Goal: Register for event/course

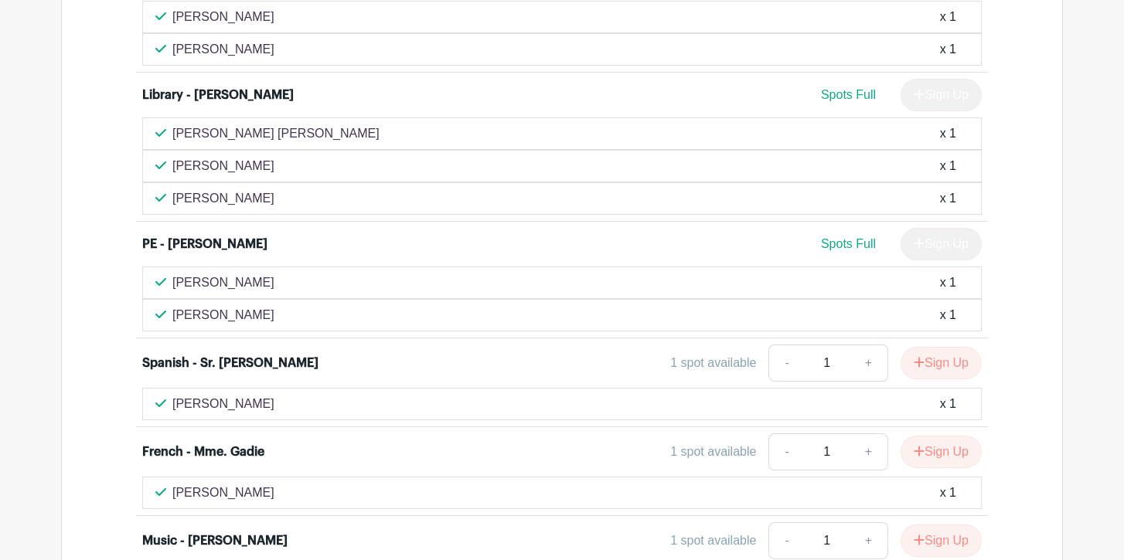
scroll to position [3413, 0]
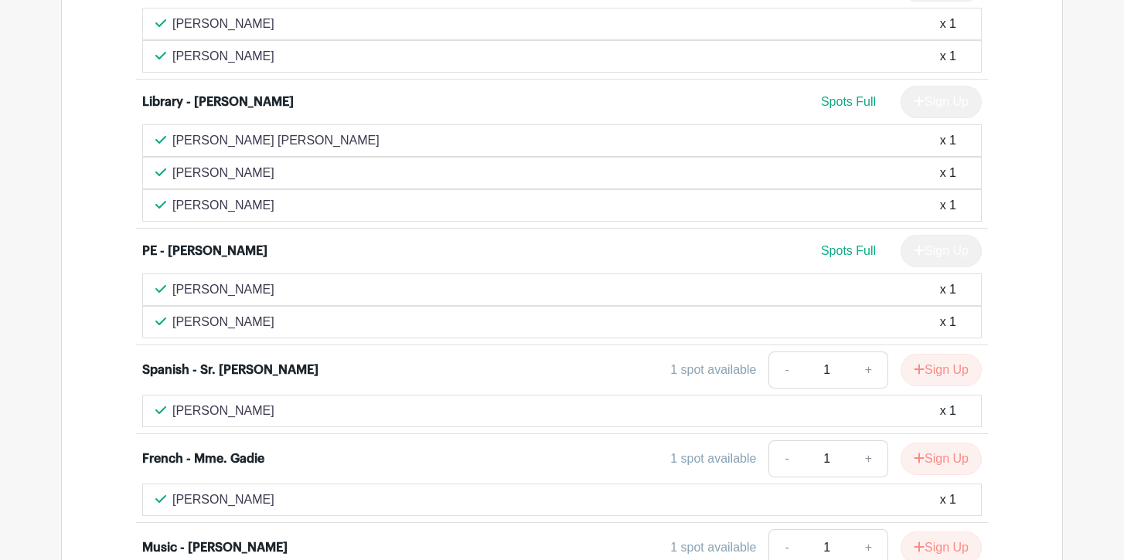
drag, startPoint x: 175, startPoint y: 406, endPoint x: 250, endPoint y: 406, distance: 75.7
click at [250, 406] on div "[PERSON_NAME] x 1" at bounding box center [561, 411] width 813 height 19
copy p "[PERSON_NAME]"
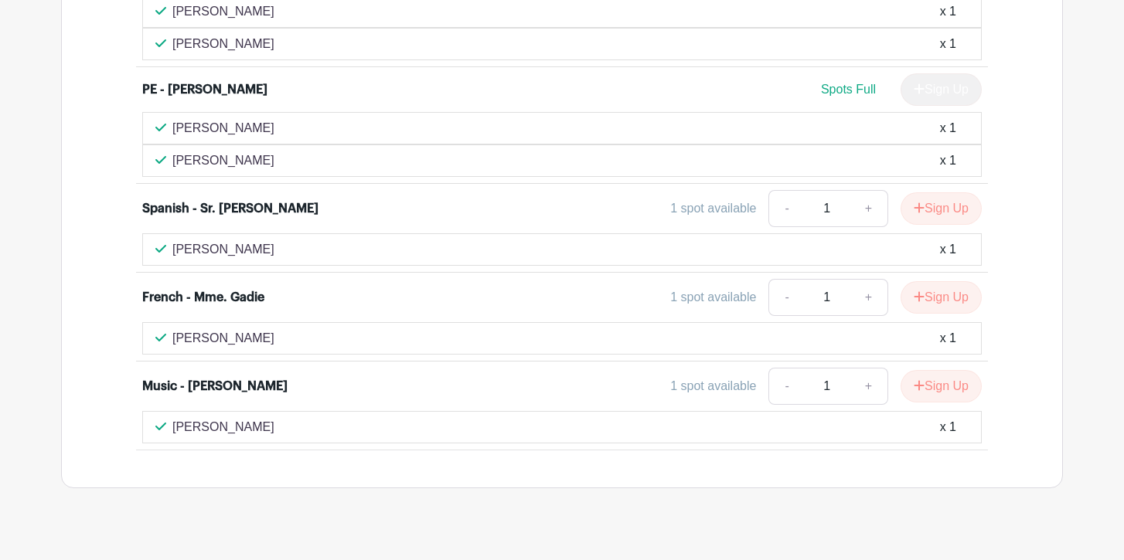
scroll to position [3595, 0]
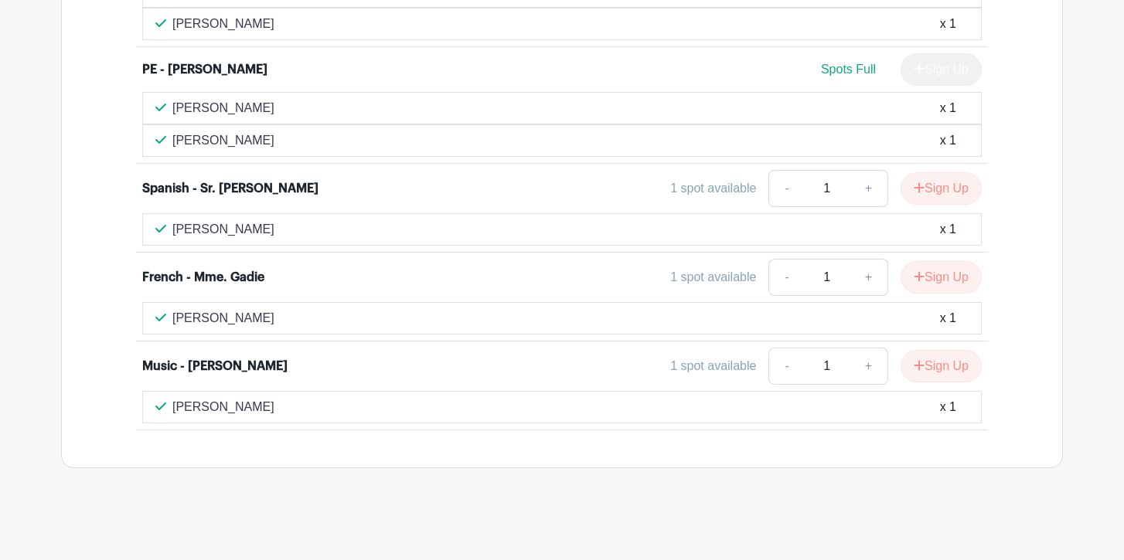
drag, startPoint x: 323, startPoint y: 406, endPoint x: 175, endPoint y: 403, distance: 147.6
click at [175, 403] on div "[PERSON_NAME] x 1" at bounding box center [561, 407] width 813 height 19
copy p "[PERSON_NAME]"
click at [930, 362] on button "Sign Up" at bounding box center [940, 366] width 81 height 32
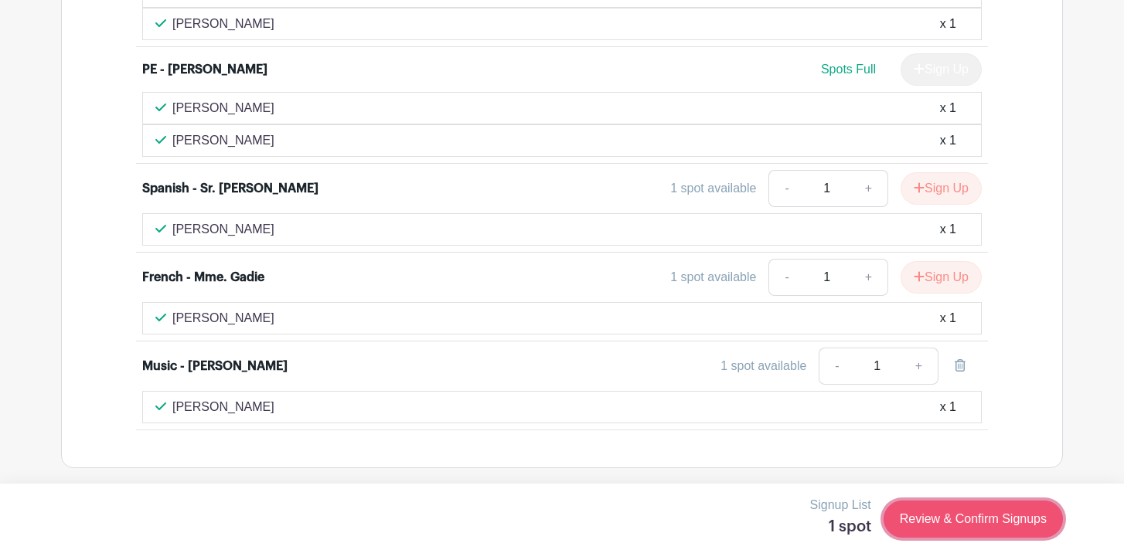
click at [937, 515] on link "Review & Confirm Signups" at bounding box center [972, 519] width 179 height 37
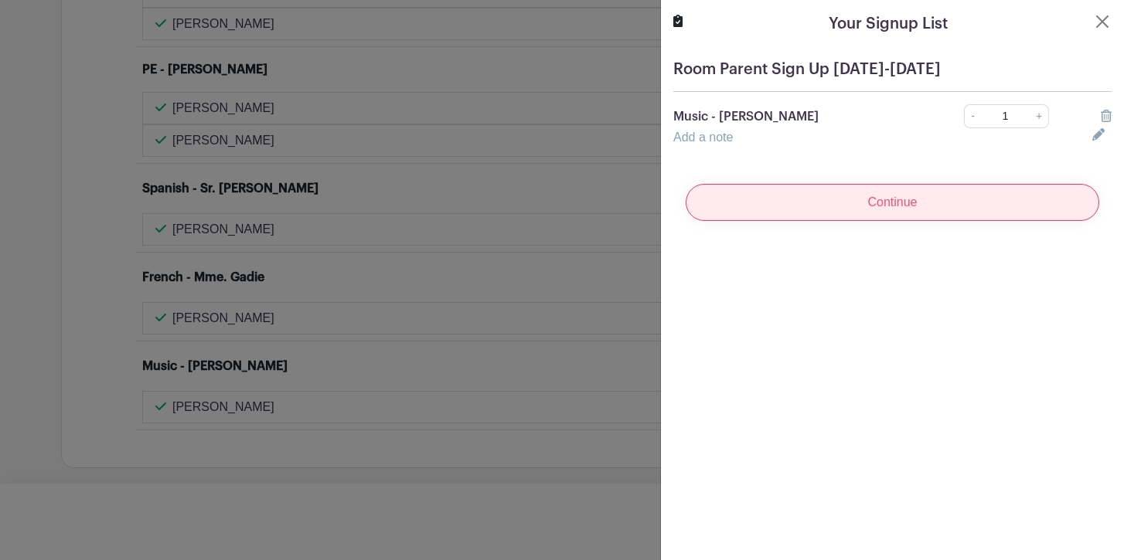
click at [838, 202] on input "Continue" at bounding box center [891, 202] width 413 height 37
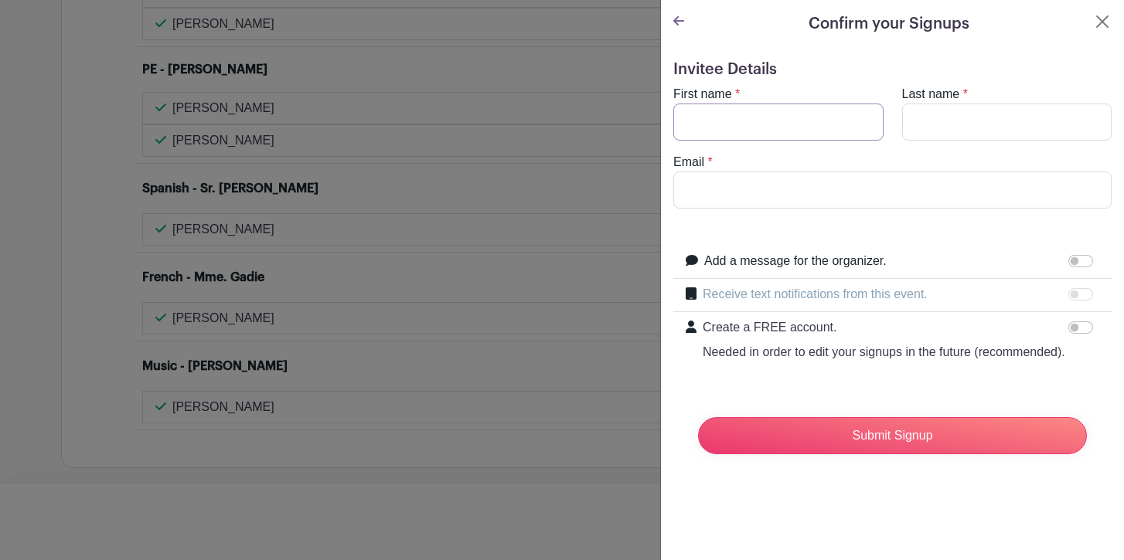
click at [793, 116] on input "First name" at bounding box center [778, 122] width 210 height 37
type input "[PERSON_NAME]"
click at [765, 183] on input "Email" at bounding box center [892, 190] width 438 height 37
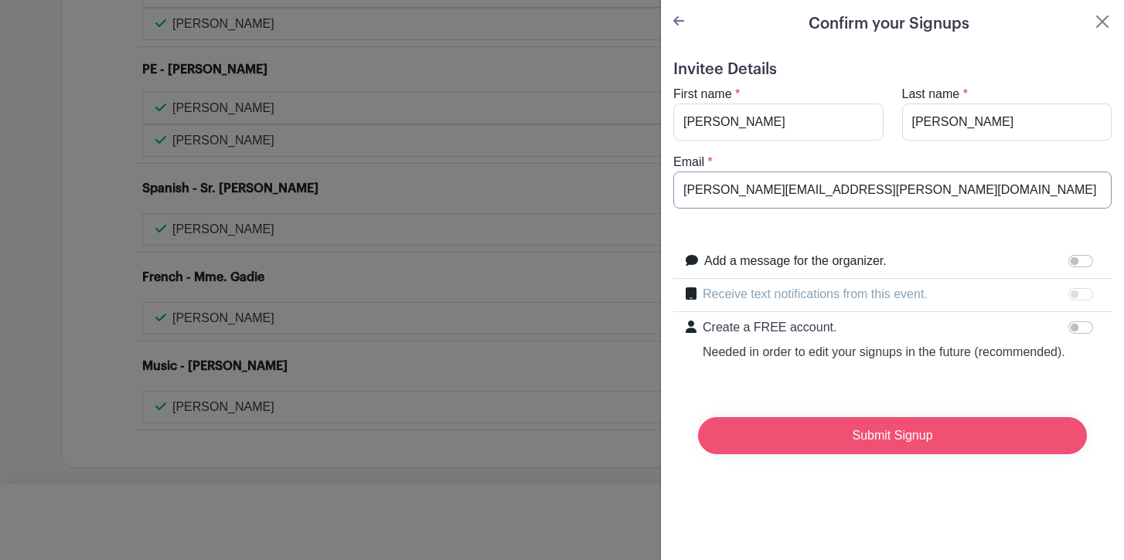
type input "[PERSON_NAME][EMAIL_ADDRESS][PERSON_NAME][DOMAIN_NAME]"
click at [865, 442] on input "Submit Signup" at bounding box center [892, 435] width 389 height 37
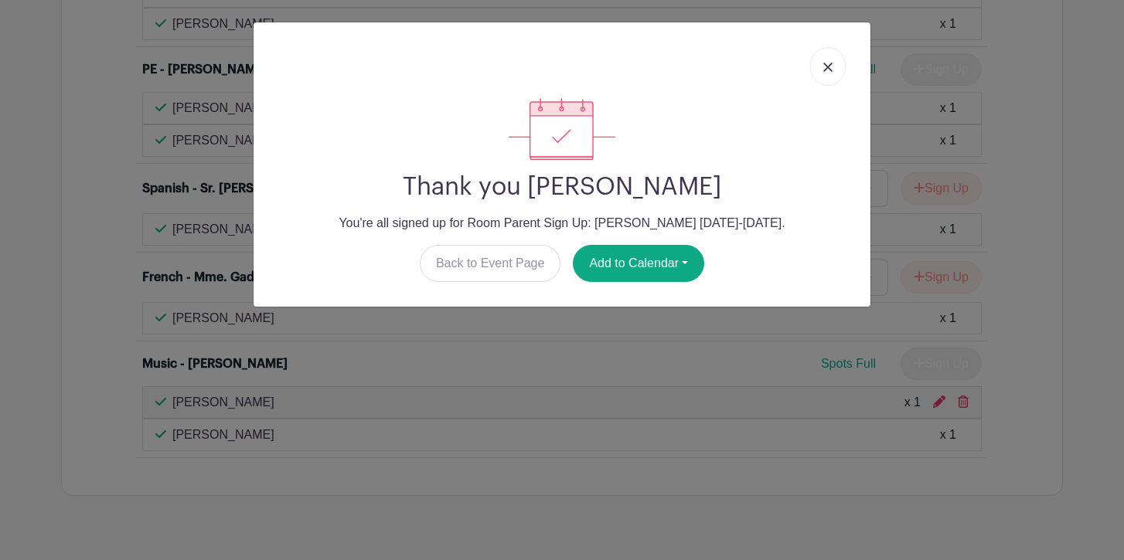
click at [831, 73] on link at bounding box center [828, 66] width 36 height 39
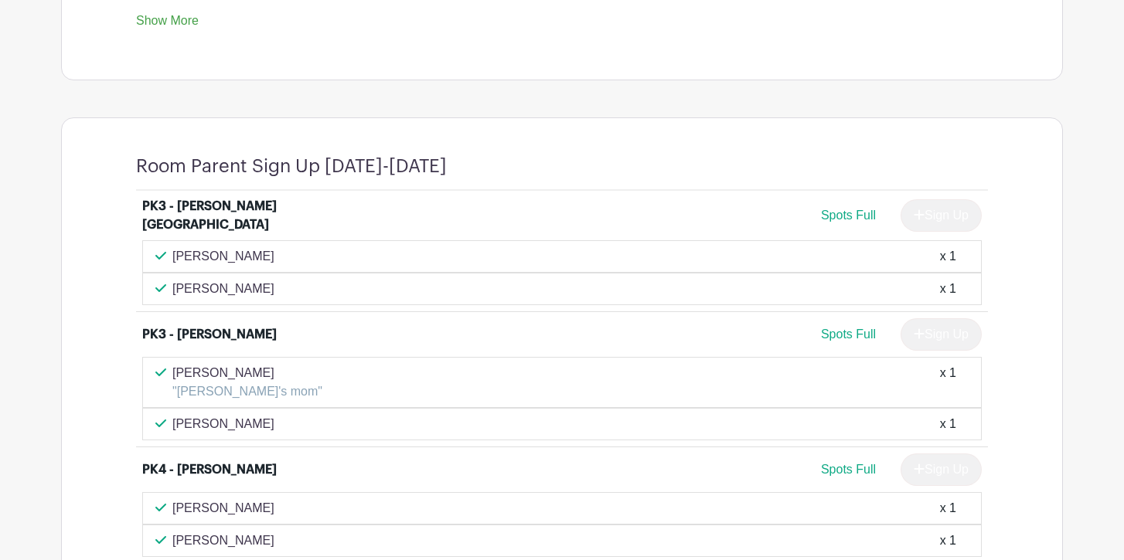
scroll to position [861, 0]
